Goal: Task Accomplishment & Management: Use online tool/utility

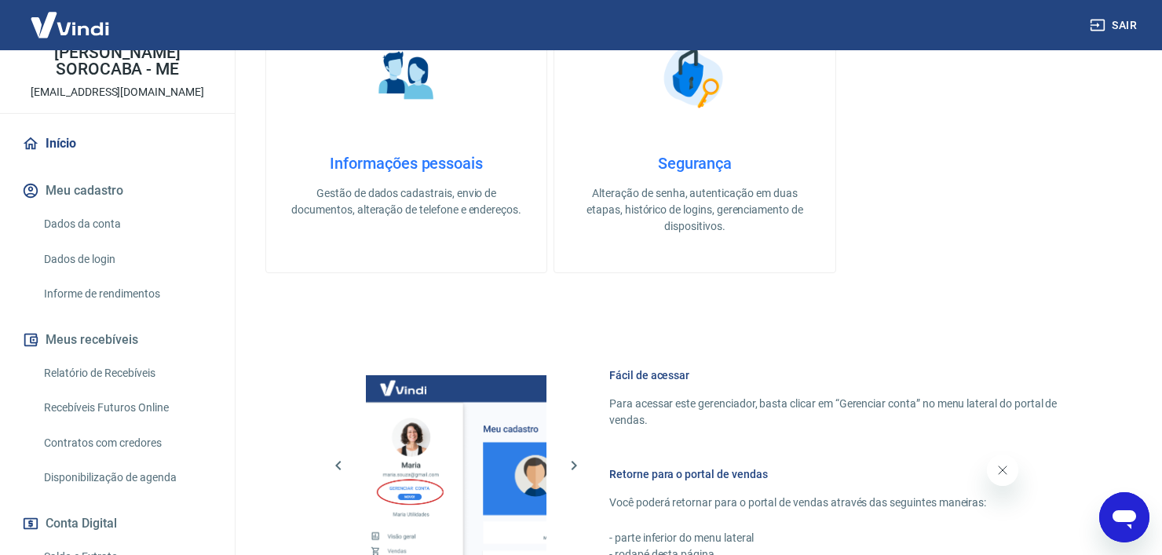
scroll to position [157, 0]
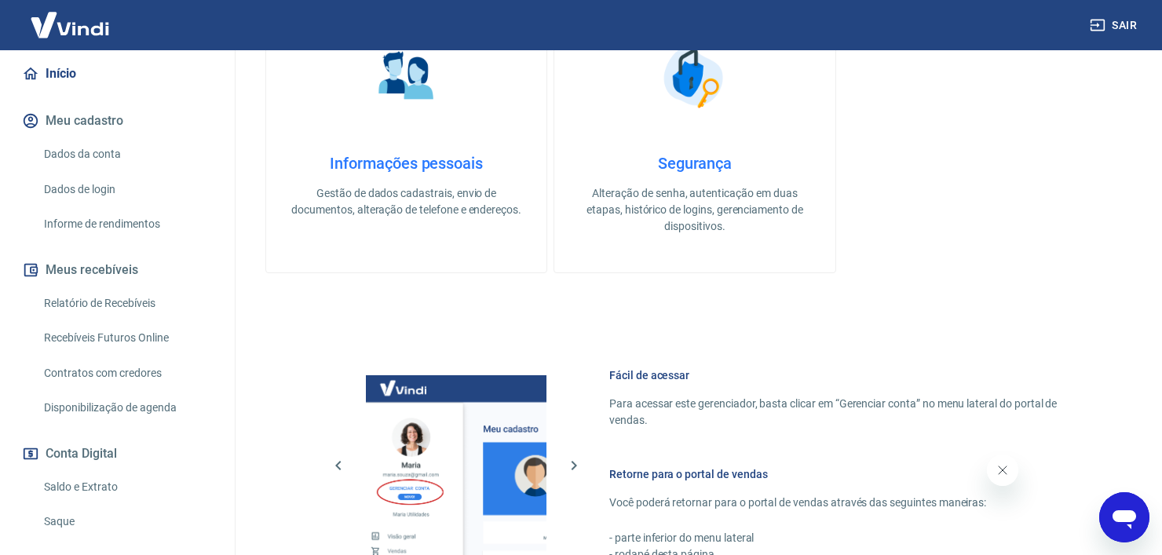
click at [131, 318] on link "Relatório de Recebíveis" at bounding box center [127, 303] width 178 height 32
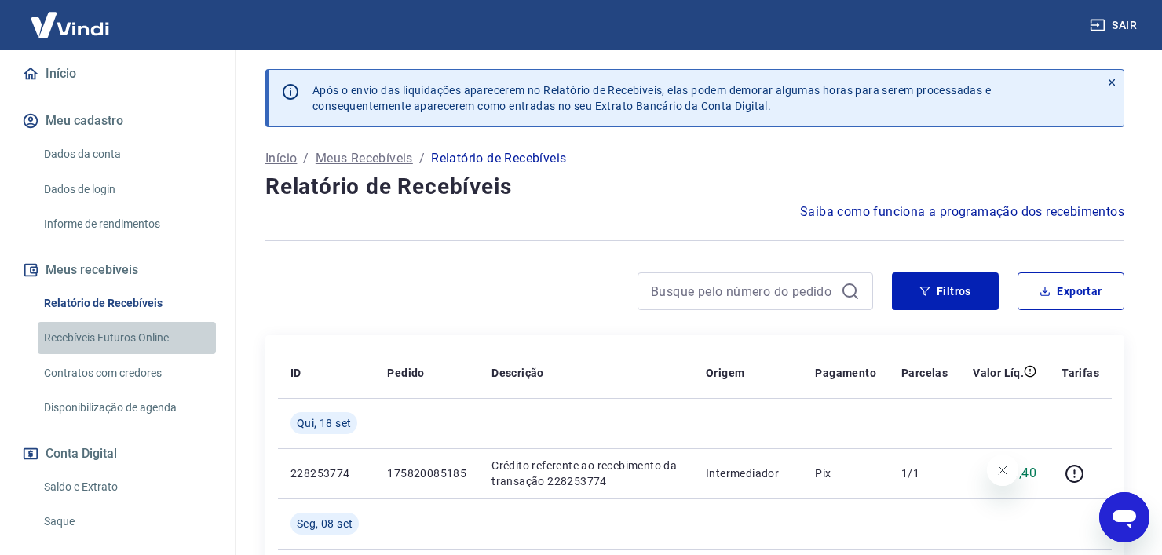
click at [133, 351] on link "Recebíveis Futuros Online" at bounding box center [127, 338] width 178 height 32
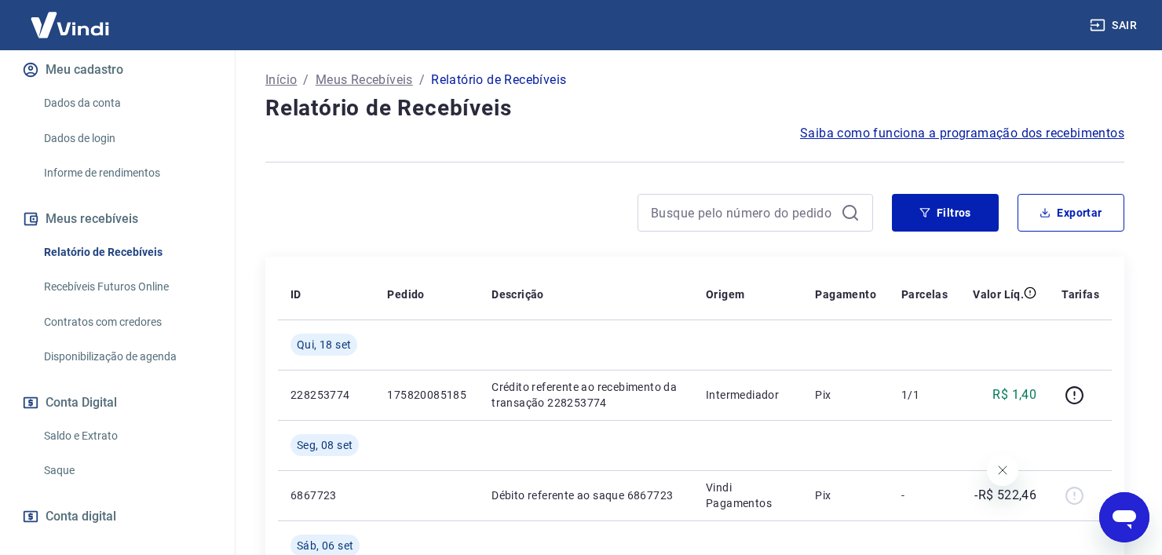
scroll to position [236, 0]
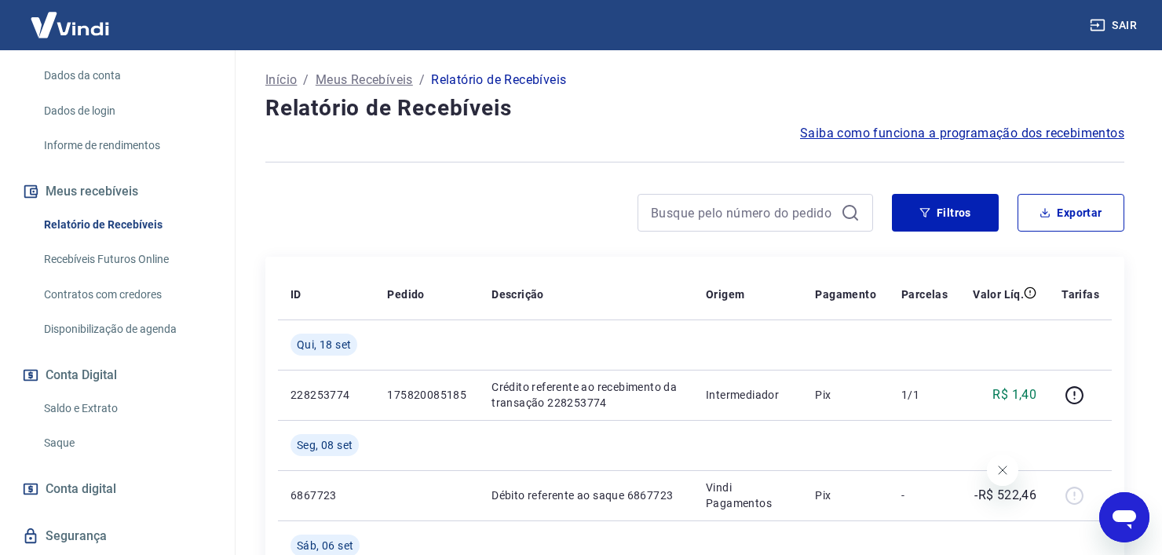
click at [139, 276] on link "Recebíveis Futuros Online" at bounding box center [127, 259] width 178 height 32
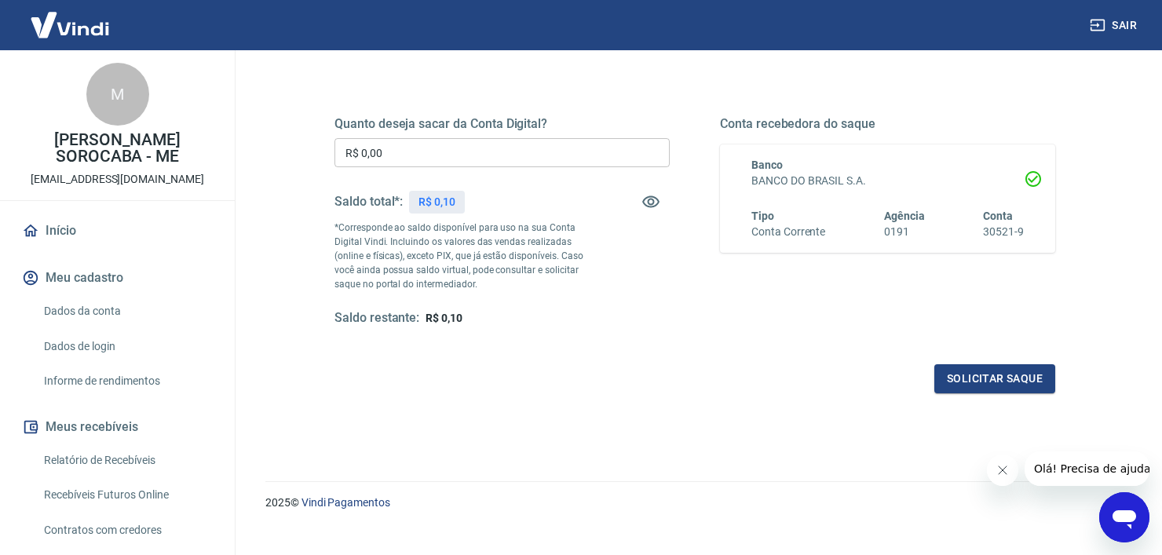
scroll to position [220, 0]
